Goal: Transaction & Acquisition: Purchase product/service

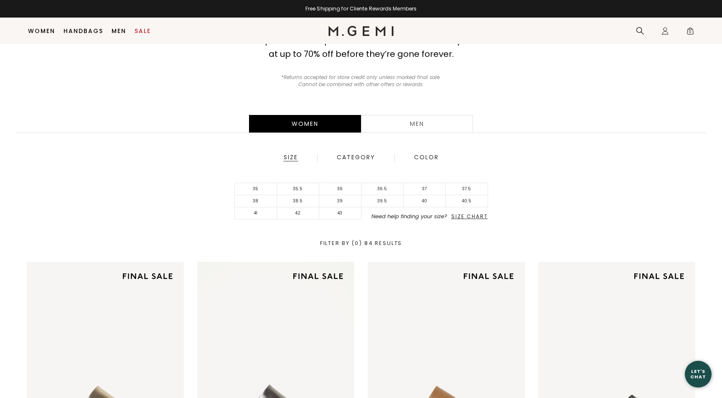
scroll to position [81, 0]
click at [472, 186] on li "37.5" at bounding box center [467, 189] width 42 height 12
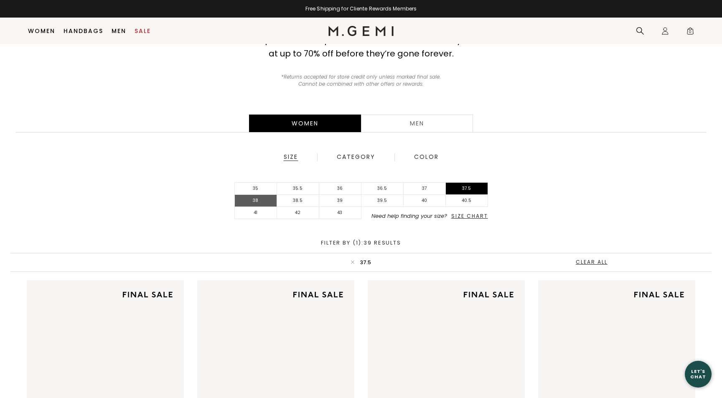
click at [259, 199] on li "38" at bounding box center [256, 201] width 42 height 12
click at [295, 196] on li "38.5" at bounding box center [298, 201] width 42 height 12
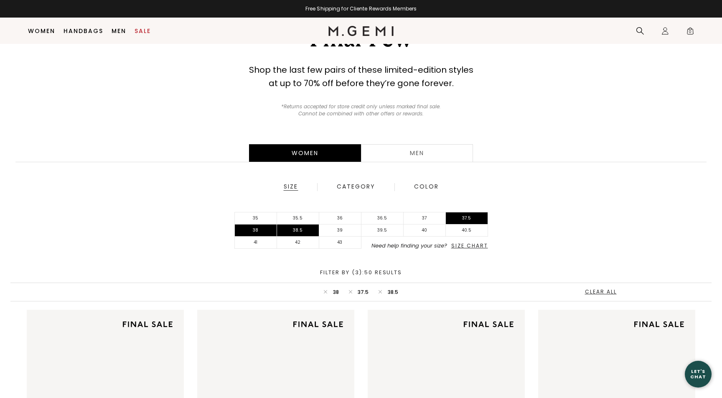
scroll to position [53, 0]
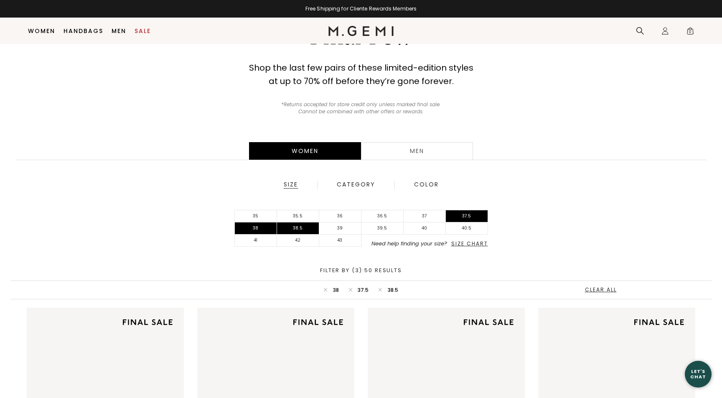
click at [365, 184] on div "Category" at bounding box center [356, 185] width 39 height 8
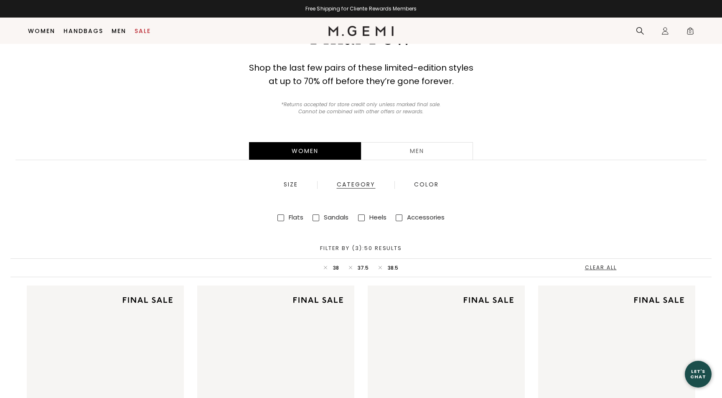
click at [401, 216] on span at bounding box center [399, 217] width 7 height 7
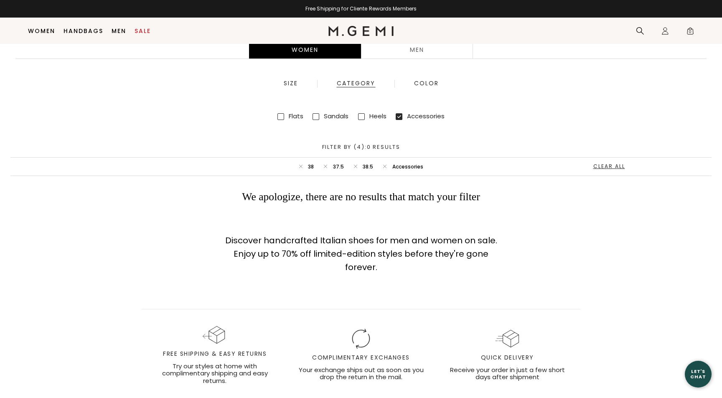
scroll to position [108, 0]
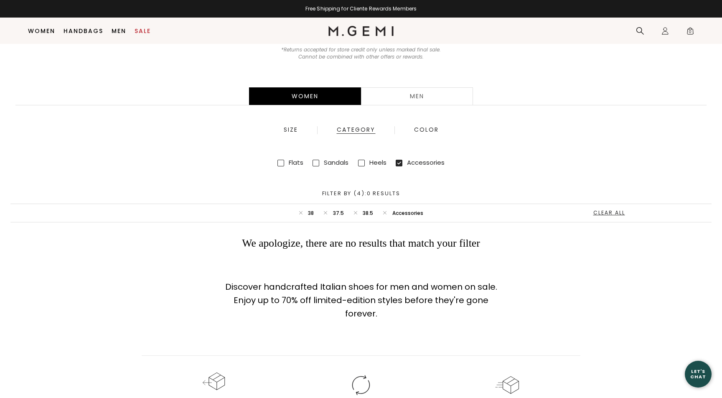
click at [617, 210] on div "Clear All" at bounding box center [612, 213] width 36 height 6
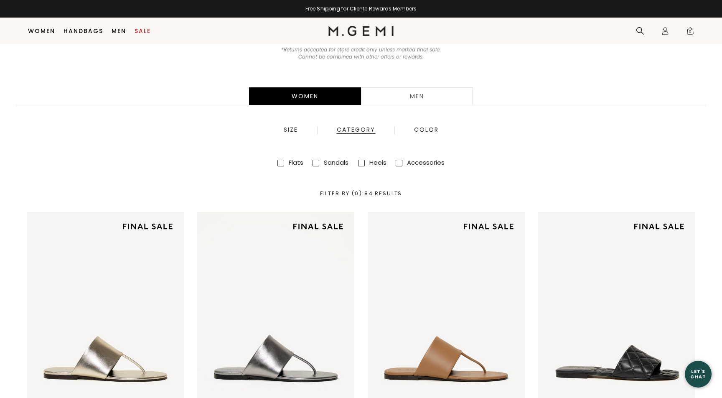
click at [398, 162] on span at bounding box center [399, 163] width 7 height 7
checkbox input "true"
